Goal: Transaction & Acquisition: Purchase product/service

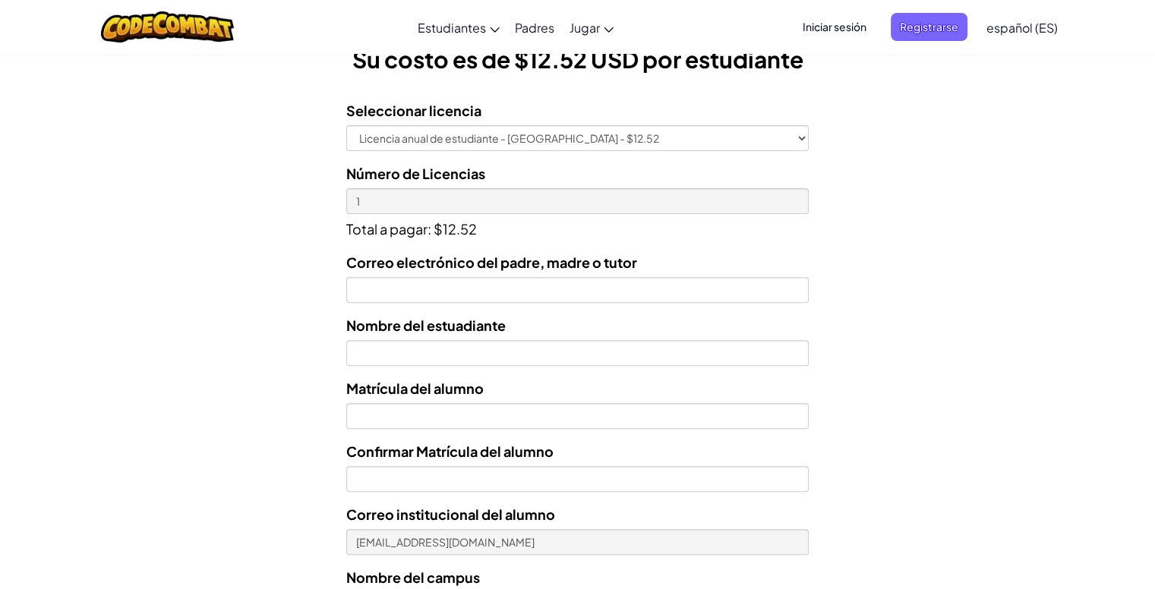
scroll to position [547, 0]
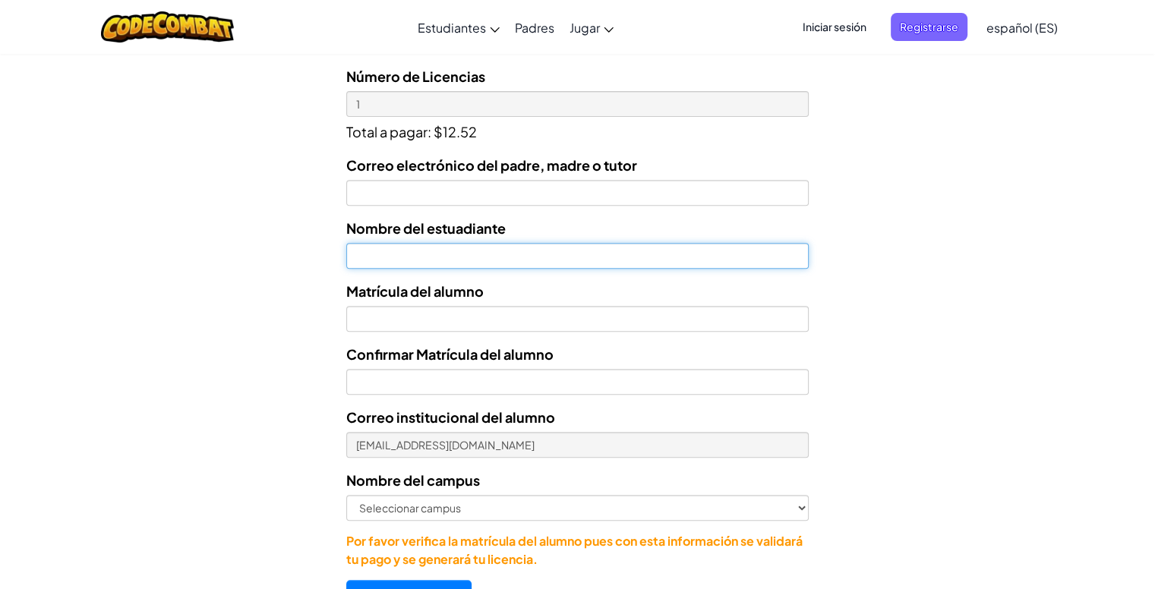
click at [410, 262] on input "text" at bounding box center [577, 256] width 462 height 26
type input "[PERSON_NAME]"
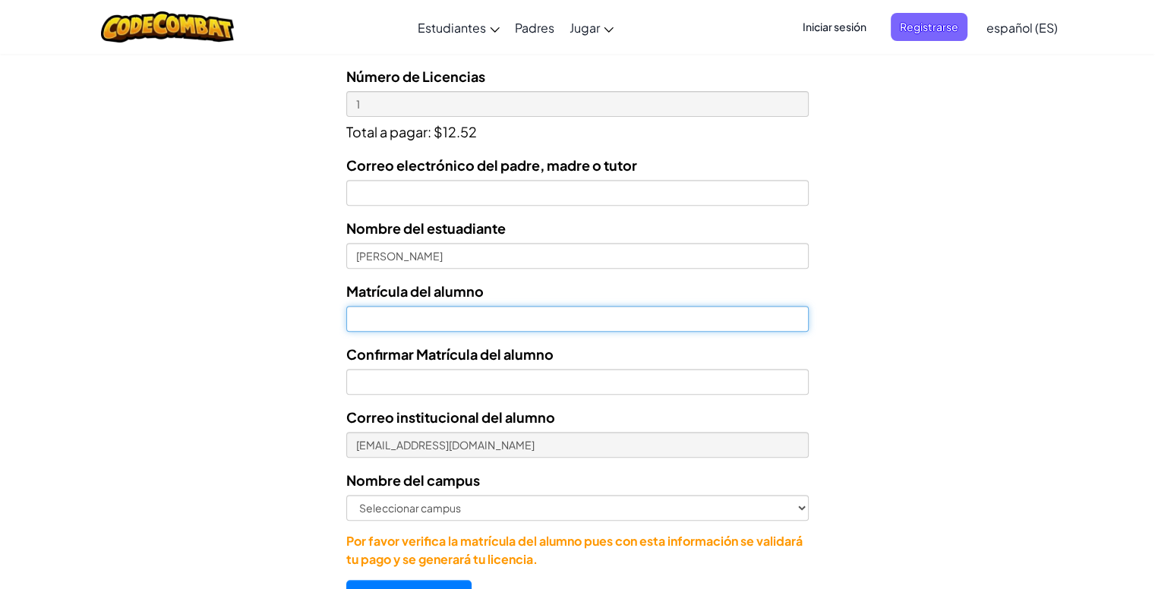
click at [441, 323] on input "Nombre del estuadiante" at bounding box center [577, 319] width 462 height 26
type input "07161933"
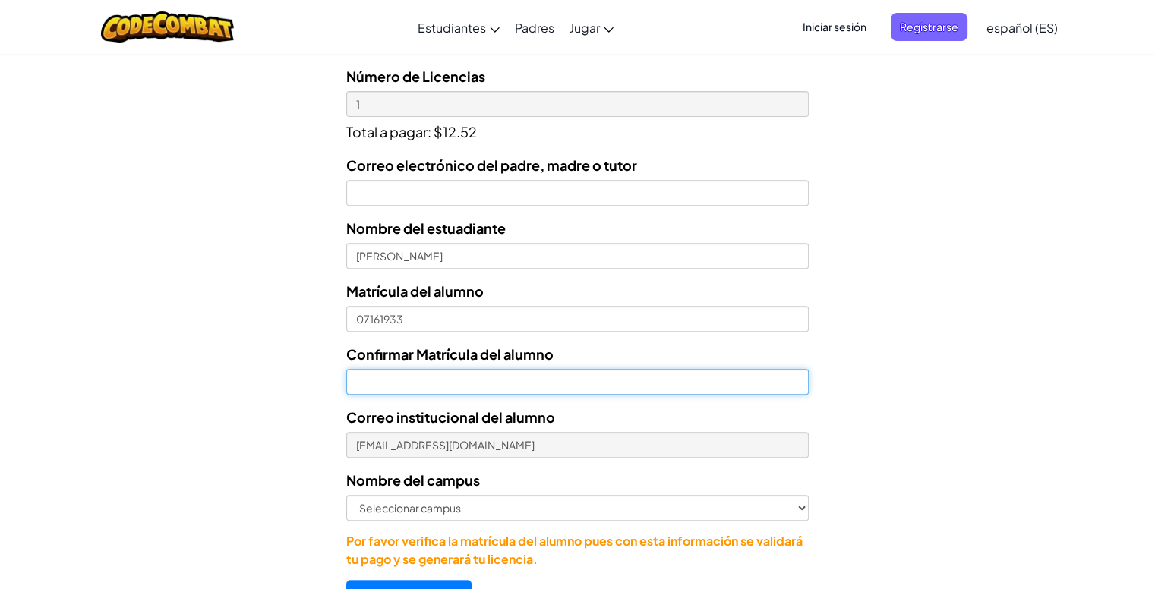
click at [432, 389] on input "Confirmar Matrícula del alumno" at bounding box center [577, 382] width 462 height 26
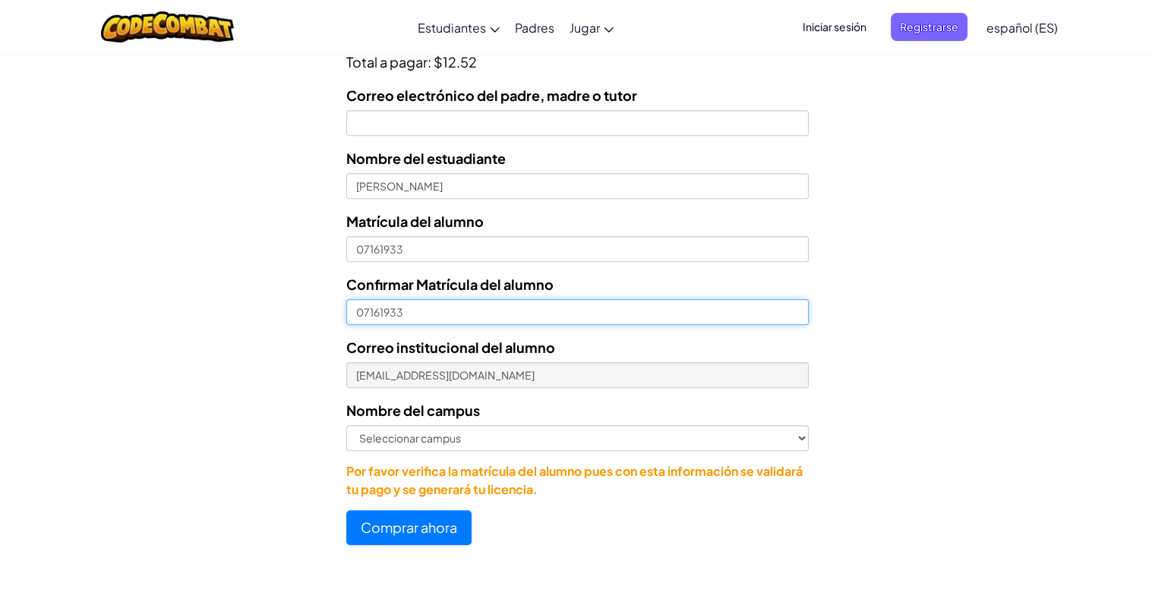
scroll to position [612, 0]
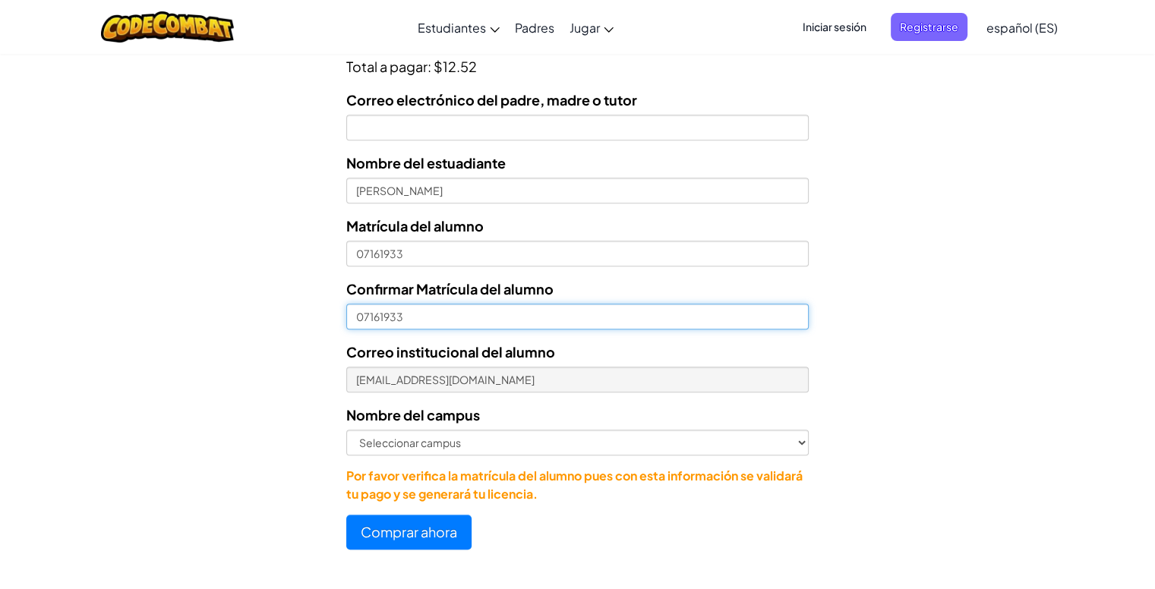
type input "07161933"
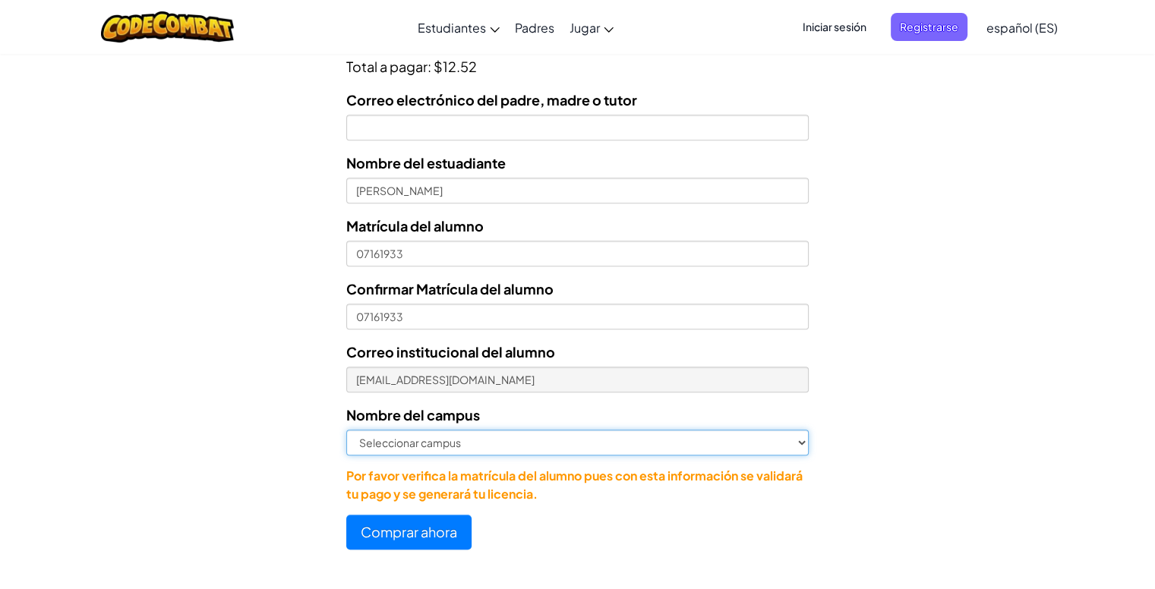
click at [411, 431] on select "Seleccionar campus Cancún Central Chihuahua Ciudad Juárez Ciudad Obregón Cuauti…" at bounding box center [577, 443] width 462 height 26
select select "Ferrería"
click at [346, 430] on select "Seleccionar campus Cancún Central Chihuahua Ciudad Juárez Ciudad Obregón Cuauti…" at bounding box center [577, 443] width 462 height 26
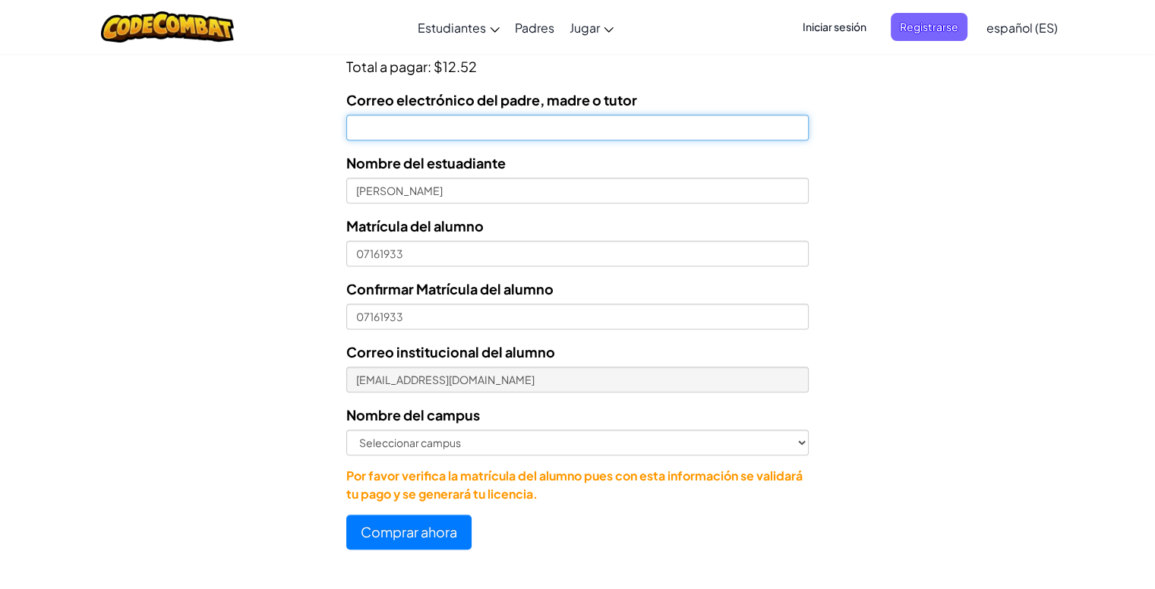
click at [518, 137] on input "Correo electrónico del padre, madre o tutor" at bounding box center [577, 128] width 462 height 26
type input "gabycruzdesilva@yahoo.com.mx"
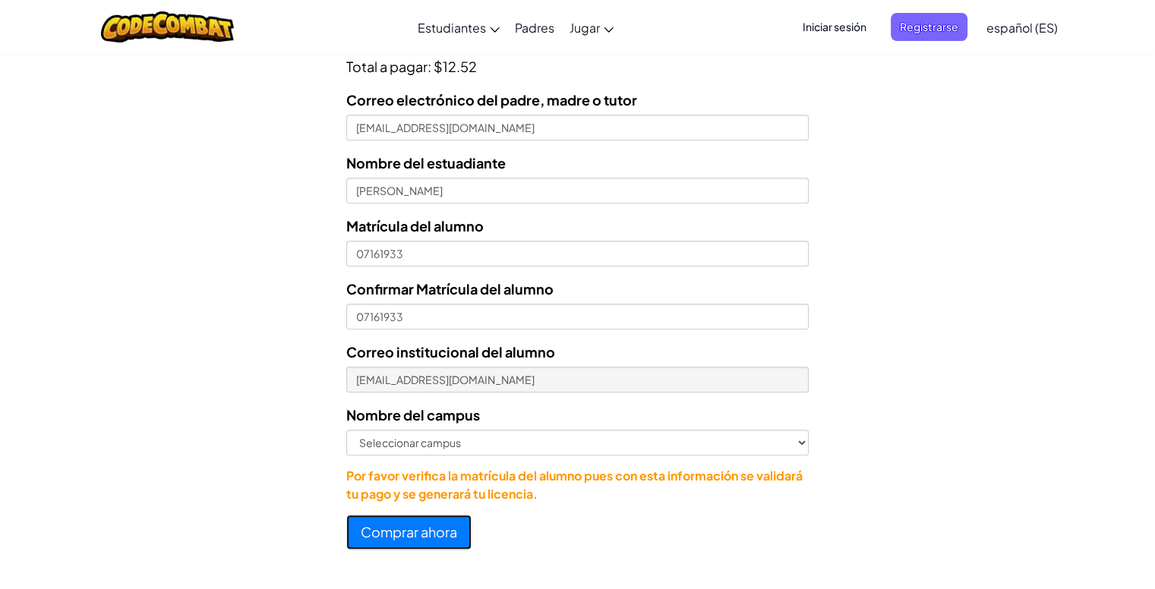
click at [411, 532] on button "Comprar ahora" at bounding box center [408, 532] width 125 height 35
